Goal: Transaction & Acquisition: Obtain resource

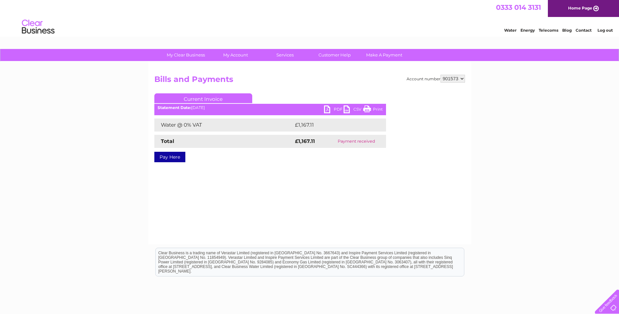
click at [454, 79] on select "901573 901574 901575 901576 901577 901579 901580 901581 901582 901583 901584 90…" at bounding box center [453, 79] width 24 height 8
click at [458, 73] on div "Account number 901573 901574 901575 901576 901577 901579 901580 901581 901582 9…" at bounding box center [309, 153] width 323 height 183
click at [457, 80] on select "901573 901574 901575 901576 901577 901579 901580 901581 901582 901583 901584 90…" at bounding box center [453, 79] width 24 height 8
click at [474, 89] on div "My Clear Business Login Details My Details My Preferences Link Account My Accou…" at bounding box center [309, 202] width 619 height 307
click at [334, 107] on link "PDF" at bounding box center [334, 109] width 20 height 9
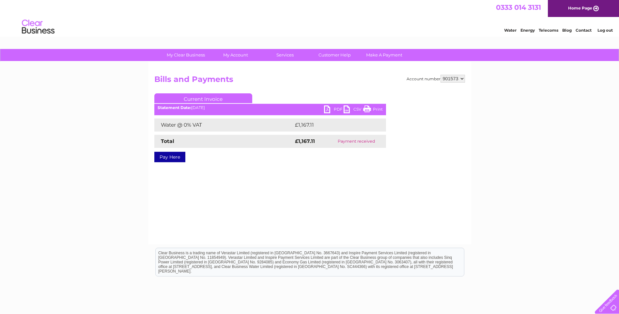
click at [441, 78] on select "901573 901574 901575 901576 901577 901579 901580 901581 901582 901583 901584 90…" at bounding box center [453, 79] width 24 height 8
select select "901575"
click at [441, 75] on select "901573 901574 901575 901576 901577 901579 901580 901581 901582 901583 901584 90…" at bounding box center [453, 79] width 24 height 8
click at [338, 108] on link "PDF" at bounding box center [334, 109] width 20 height 9
click at [454, 81] on select "901573 901574 901575 901576 901577 901579 901580 901581 901582 901583 901584 90…" at bounding box center [453, 79] width 24 height 8
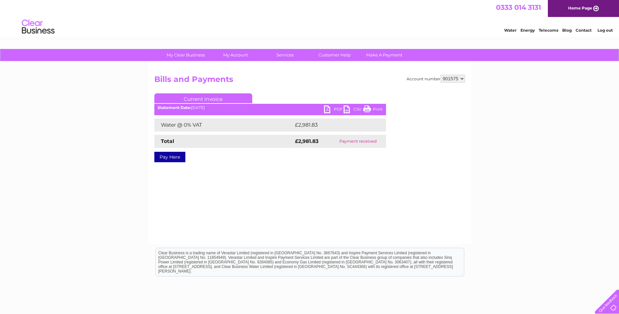
select select "901573"
click at [441, 75] on select "901573 901574 901575 901576 901577 901579 901580 901581 901582 901583 901584 90…" at bounding box center [453, 79] width 24 height 8
click at [329, 110] on link "PDF" at bounding box center [334, 109] width 20 height 9
click at [447, 81] on select "901573 901574 901575 901576 901577 901579 901580 901581 901582 901583 901584 90…" at bounding box center [453, 79] width 24 height 8
select select "901574"
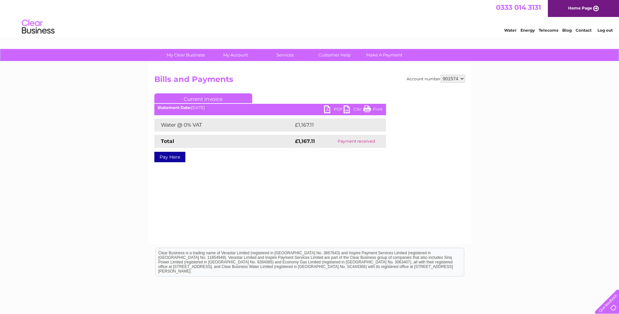
click at [441, 75] on select "901573 901574 901575 901576 901577 901579 901580 901581 901582 901583 901584 90…" at bounding box center [453, 79] width 24 height 8
click at [327, 112] on link "PDF" at bounding box center [334, 109] width 20 height 9
click at [446, 76] on select "901573 901574 901575 901576 901577 901579 901580 901581 901582 901583 901584 90…" at bounding box center [453, 79] width 24 height 8
select select "901576"
click at [441, 75] on select "901573 901574 901575 901576 901577 901579 901580 901581 901582 901583 901584 90…" at bounding box center [453, 79] width 24 height 8
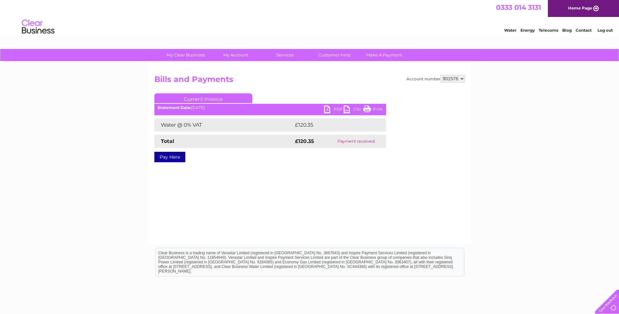
click at [338, 110] on link "PDF" at bounding box center [334, 109] width 20 height 9
click at [450, 81] on select "901573 901574 901575 901576 901577 901579 901580 901581 901582 901583 901584 90…" at bounding box center [453, 79] width 24 height 8
select select "901573"
click at [441, 75] on select "901573 901574 901575 901576 901577 901579 901580 901581 901582 901583 901584 90…" at bounding box center [453, 79] width 24 height 8
click at [453, 77] on select "901573 901574 901575 901576 901577 901579 901580 901581 901582 901583 901584 90…" at bounding box center [453, 79] width 24 height 8
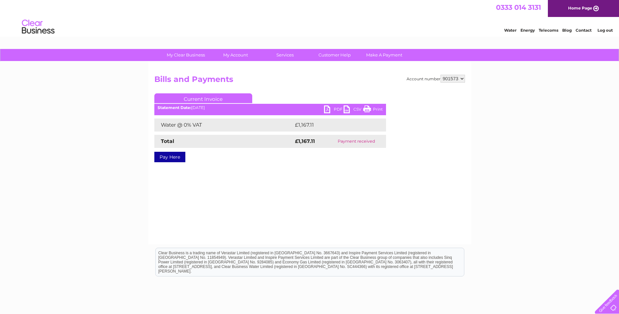
click at [452, 78] on select "901573 901574 901575 901576 901577 901579 901580 901581 901582 901583 901584 90…" at bounding box center [453, 79] width 24 height 8
select select "901577"
click at [441, 75] on select "901573 901574 901575 901576 901577 901579 901580 901581 901582 901583 901584 90…" at bounding box center [453, 79] width 24 height 8
click at [331, 112] on link "PDF" at bounding box center [334, 109] width 20 height 9
click at [452, 77] on select "901573 901574 901575 901576 901577 901579 901580 901581 901582 901583 901584 90…" at bounding box center [453, 79] width 24 height 8
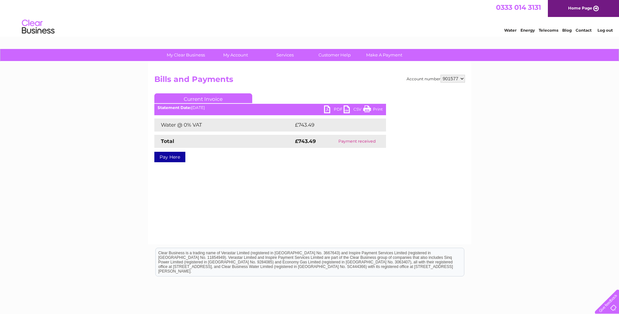
select select "901579"
click at [441, 75] on select "901573 901574 901575 901576 901577 901579 901580 901581 901582 901583 901584 90…" at bounding box center [453, 79] width 24 height 8
click at [333, 113] on link "PDF" at bounding box center [334, 109] width 20 height 9
click at [450, 72] on div "Account number 901573 901574 901575 901576 901577 901579 901580 901581 901582 9…" at bounding box center [309, 153] width 323 height 183
click at [450, 75] on select "901573 901574 901575 901576 901577 901579 901580 901581 901582 901583 901584 90…" at bounding box center [453, 79] width 24 height 8
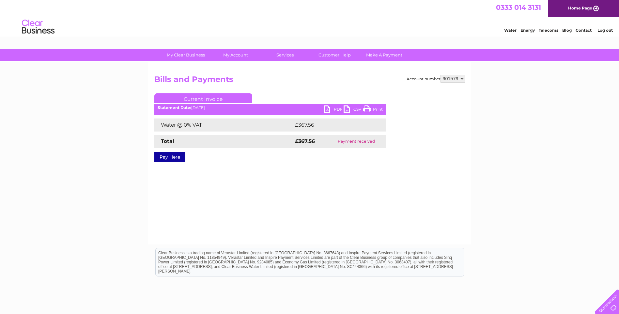
select select "901580"
click at [441, 75] on select "901573 901574 901575 901576 901577 901579 901580 901581 901582 901583 901584 90…" at bounding box center [453, 79] width 24 height 8
click at [333, 110] on link "PDF" at bounding box center [334, 109] width 20 height 9
click at [462, 82] on select "901573 901574 901575 901576 901577 901579 901580 901581 901582 901583 901584 90…" at bounding box center [453, 79] width 24 height 8
select select "901581"
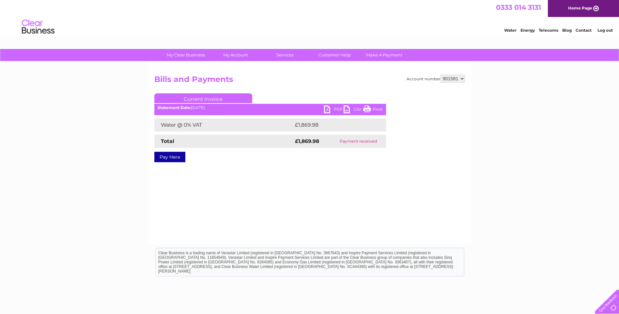
click at [441, 75] on select "901573 901574 901575 901576 901577 901579 901580 901581 901582 901583 901584 90…" at bounding box center [453, 79] width 24 height 8
click at [333, 110] on link "PDF" at bounding box center [334, 109] width 20 height 9
